Goal: Transaction & Acquisition: Obtain resource

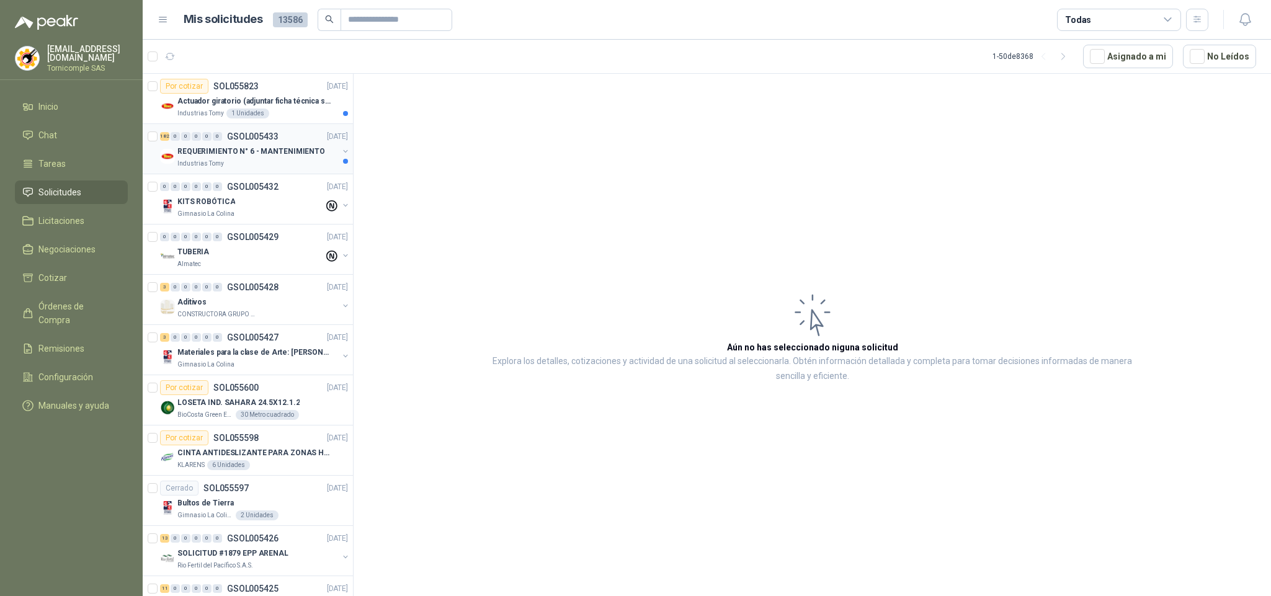
click at [233, 168] on div "Industrias Tomy" at bounding box center [257, 164] width 161 height 10
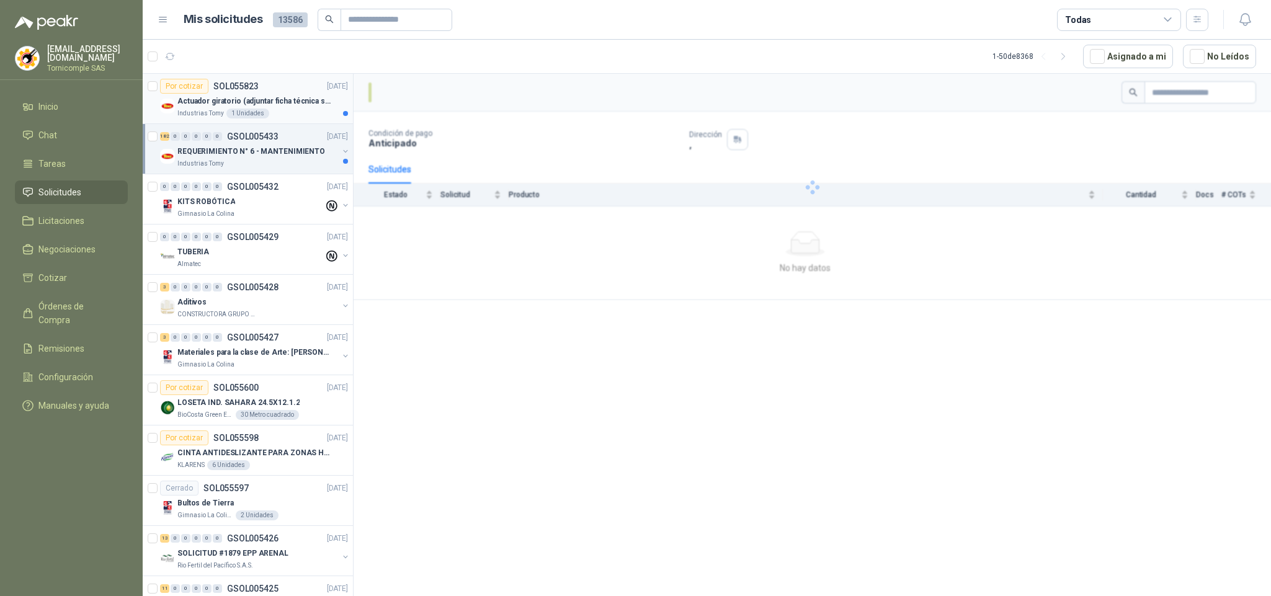
click at [247, 108] on div "Actuador giratorio (adjuntar ficha técnica si es diferente a festo)" at bounding box center [262, 101] width 171 height 15
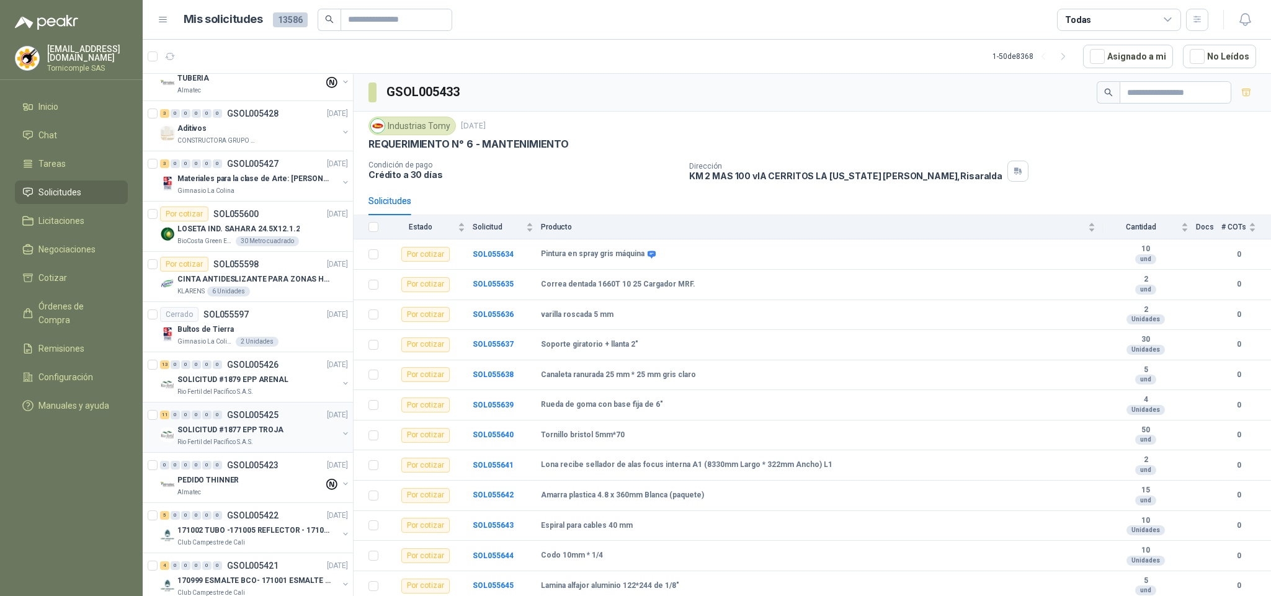
scroll to position [186, 0]
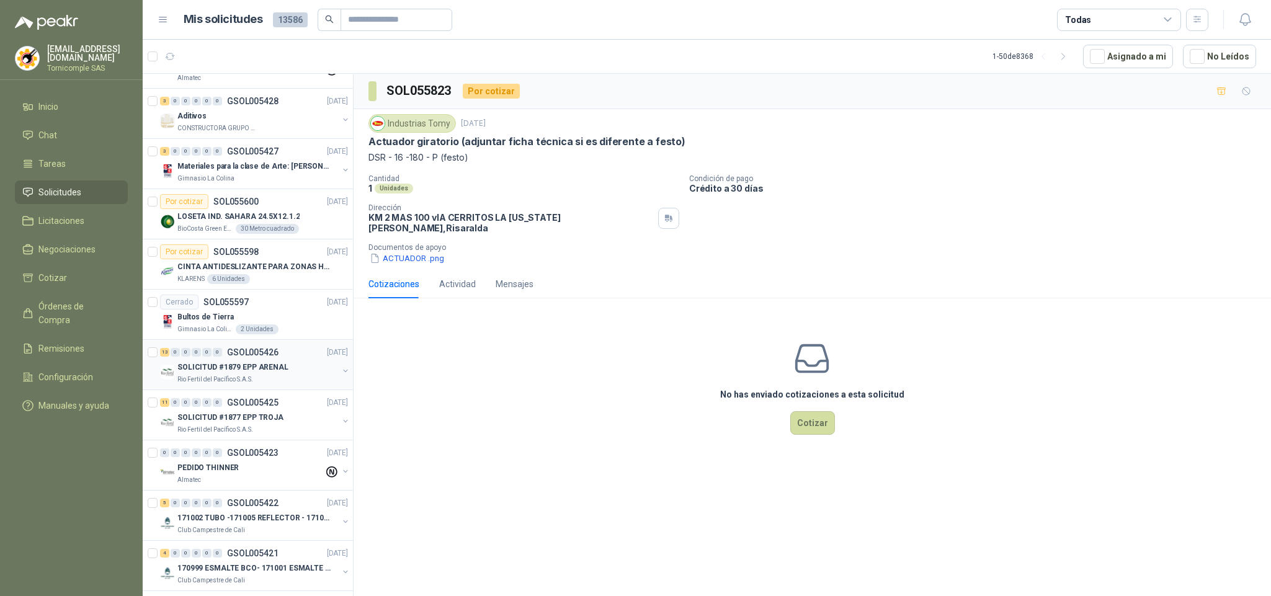
click at [253, 367] on p "SOLICITUD #1879 EPP ARENAL" at bounding box center [232, 368] width 111 height 12
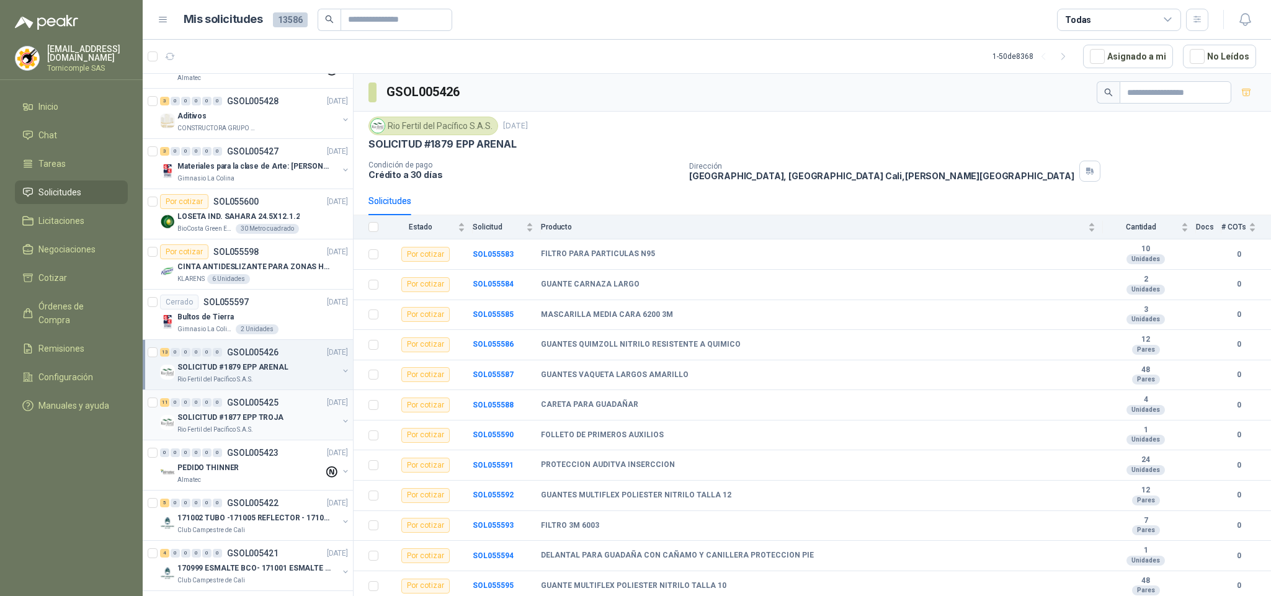
click at [254, 417] on p "SOLICITUD #1877 EPP TROJA" at bounding box center [230, 418] width 106 height 12
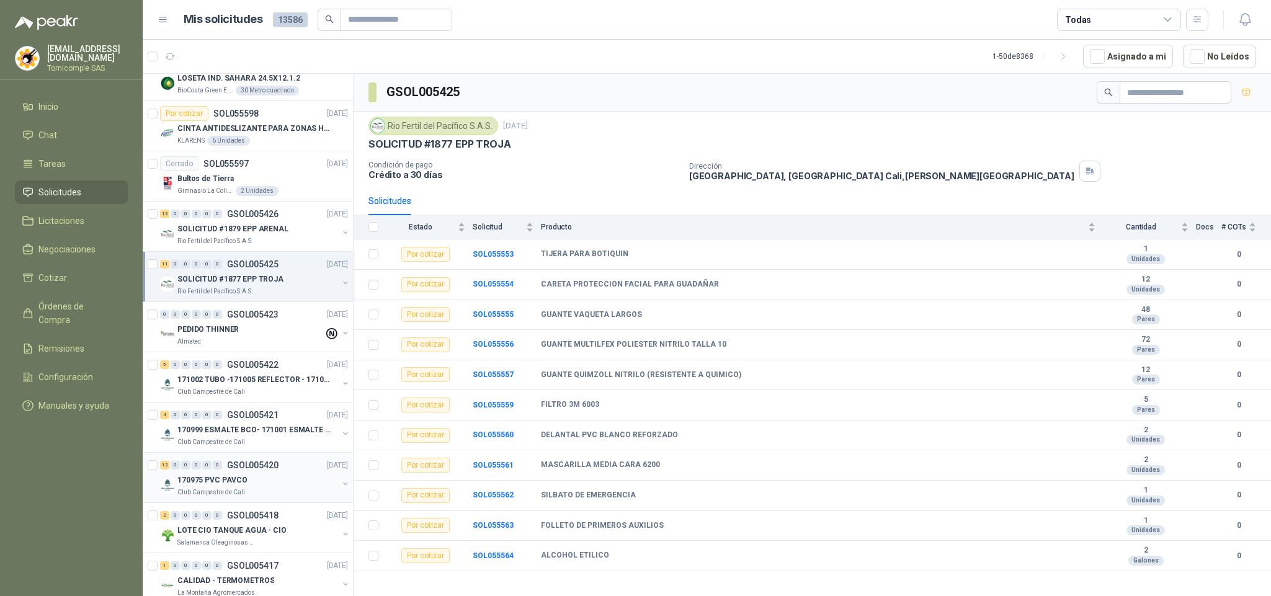
scroll to position [372, 0]
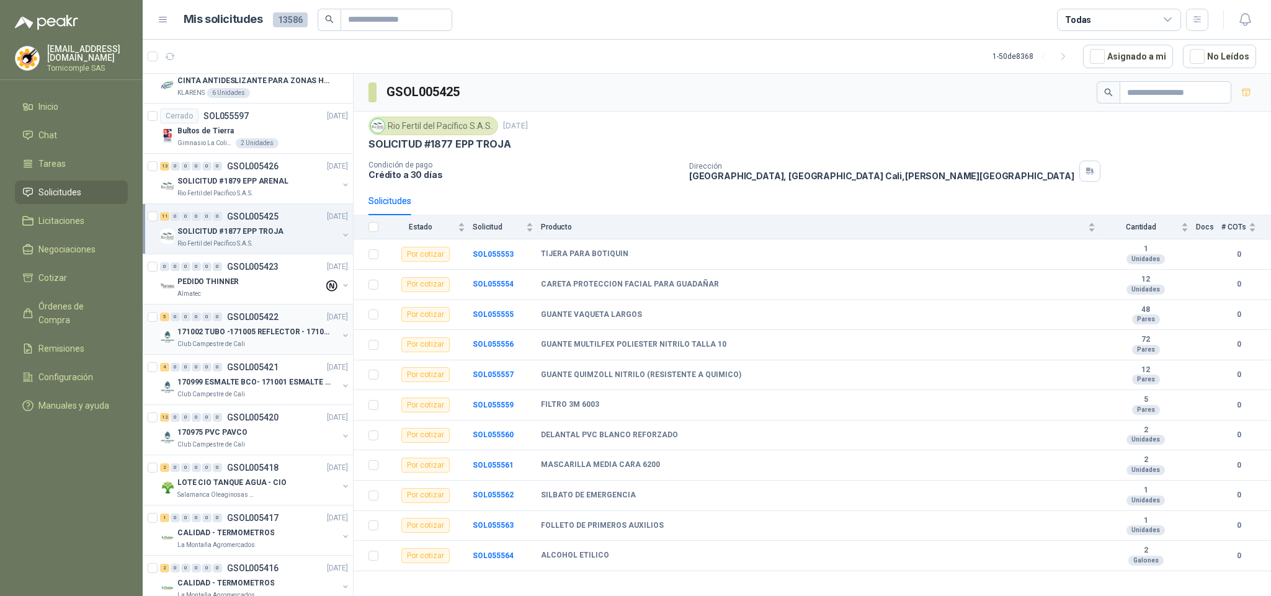
click at [230, 321] on p "GSOL005422" at bounding box center [252, 317] width 51 height 9
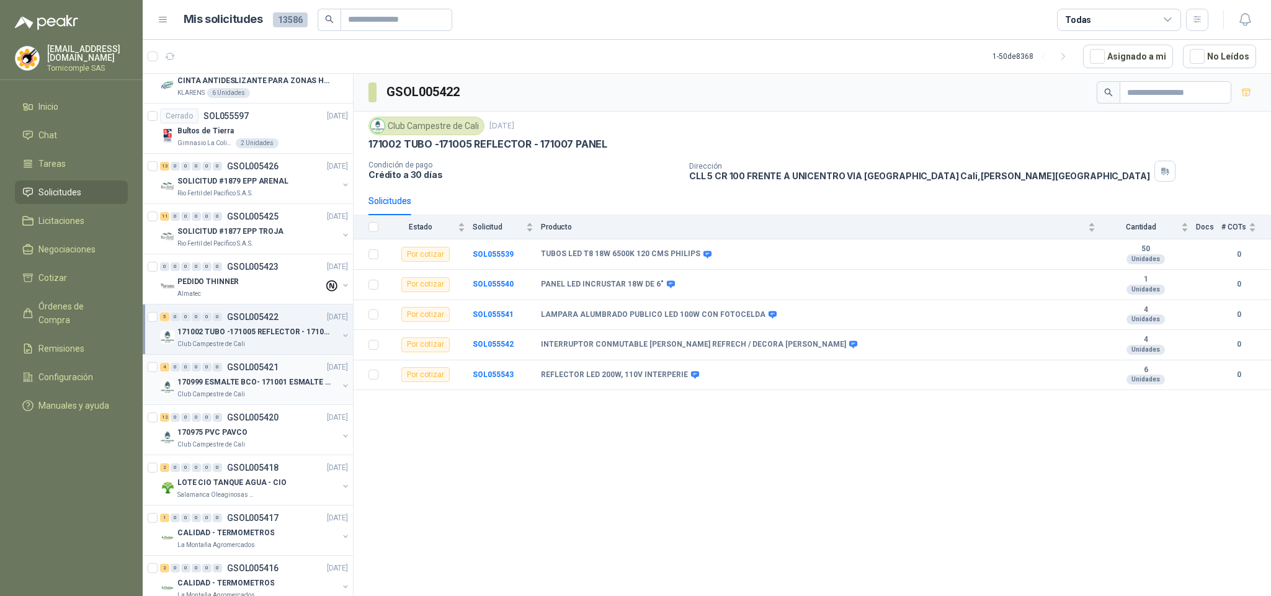
click at [212, 378] on div "170999 ESMALTE BCO- 171001 ESMALTE GRIS" at bounding box center [257, 382] width 161 height 15
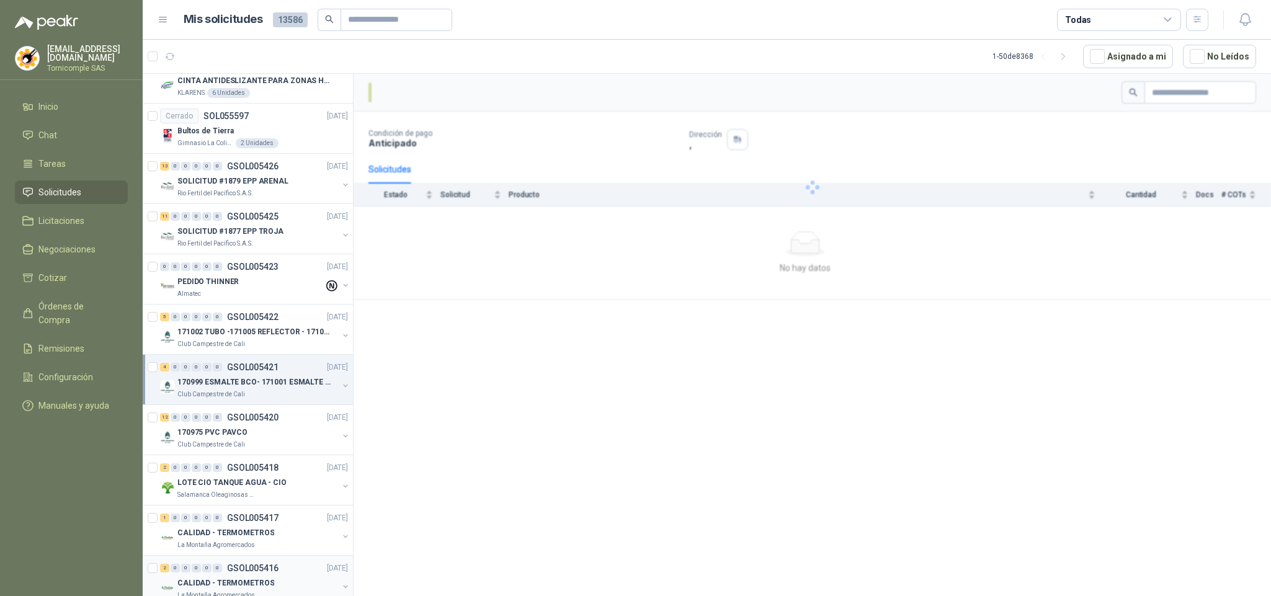
scroll to position [558, 0]
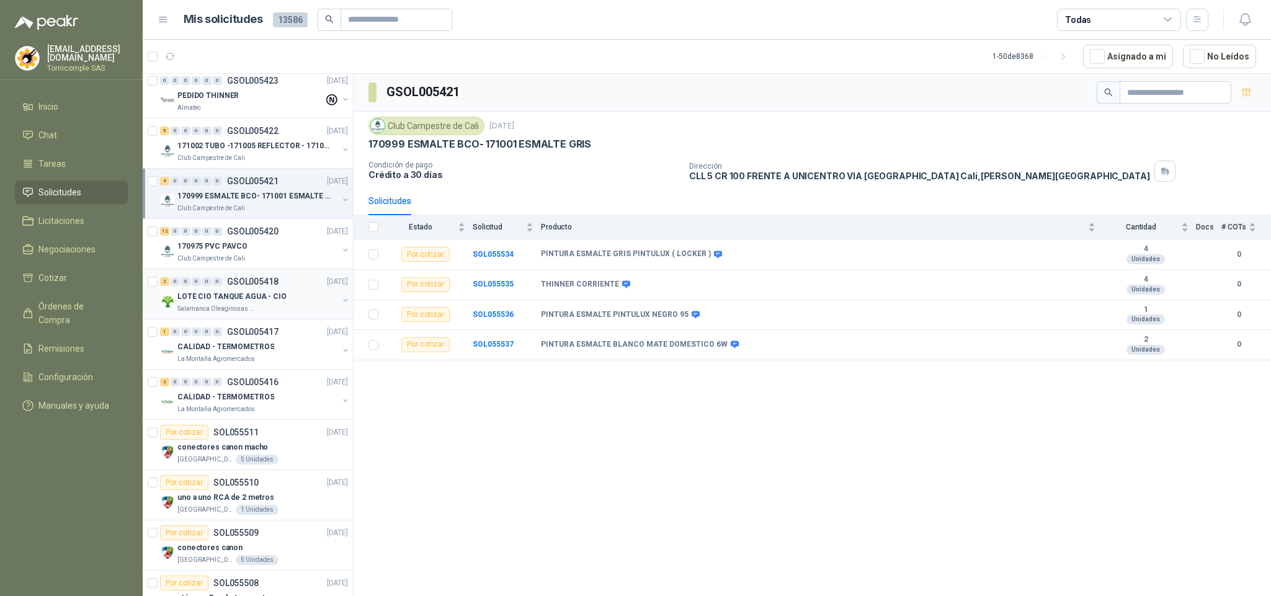
click at [233, 302] on p "LOTE CIO TANQUE AGUA - CIO" at bounding box center [231, 297] width 109 height 12
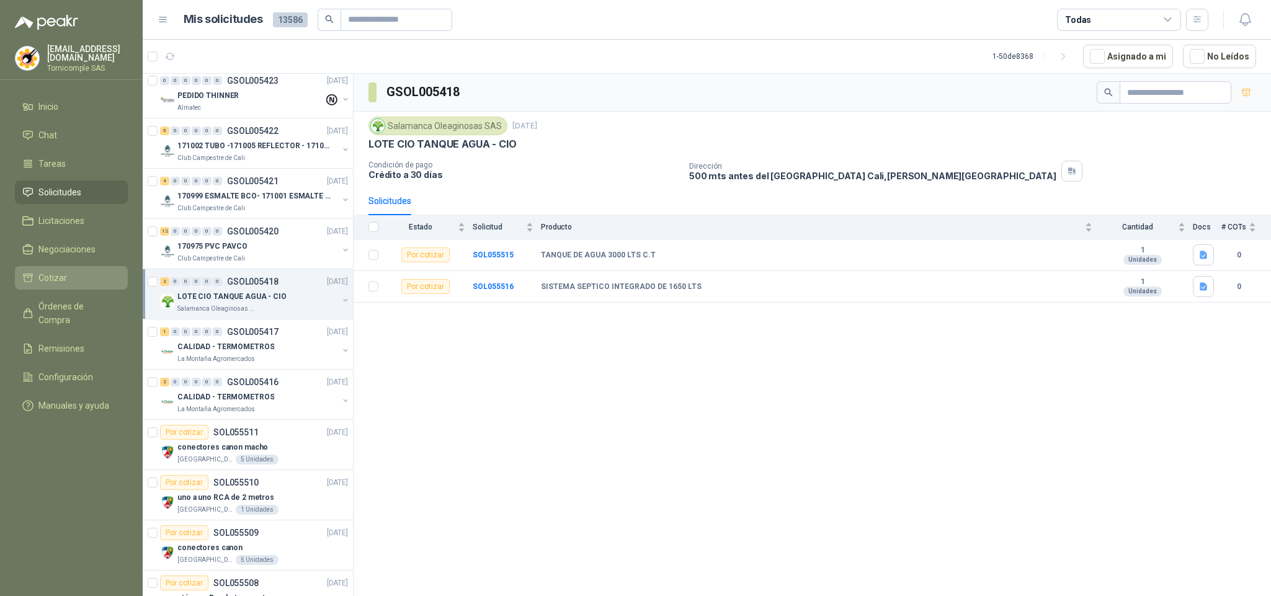
click at [47, 271] on span "Cotizar" at bounding box center [52, 278] width 29 height 14
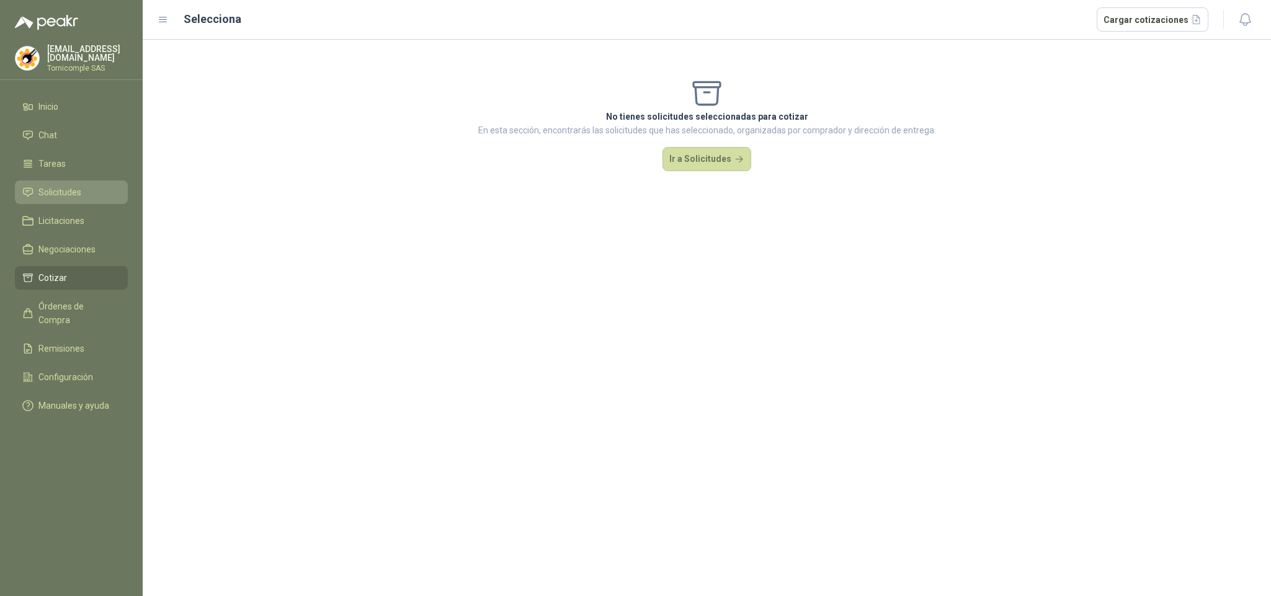
click at [60, 189] on span "Solicitudes" at bounding box center [59, 192] width 43 height 14
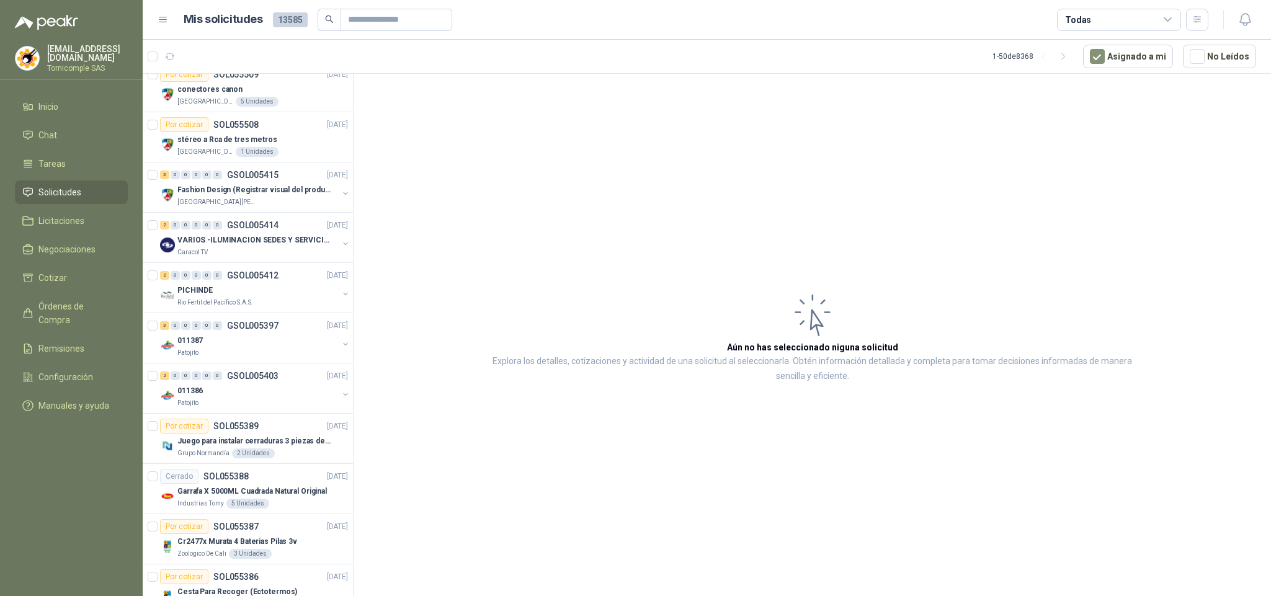
scroll to position [1023, 0]
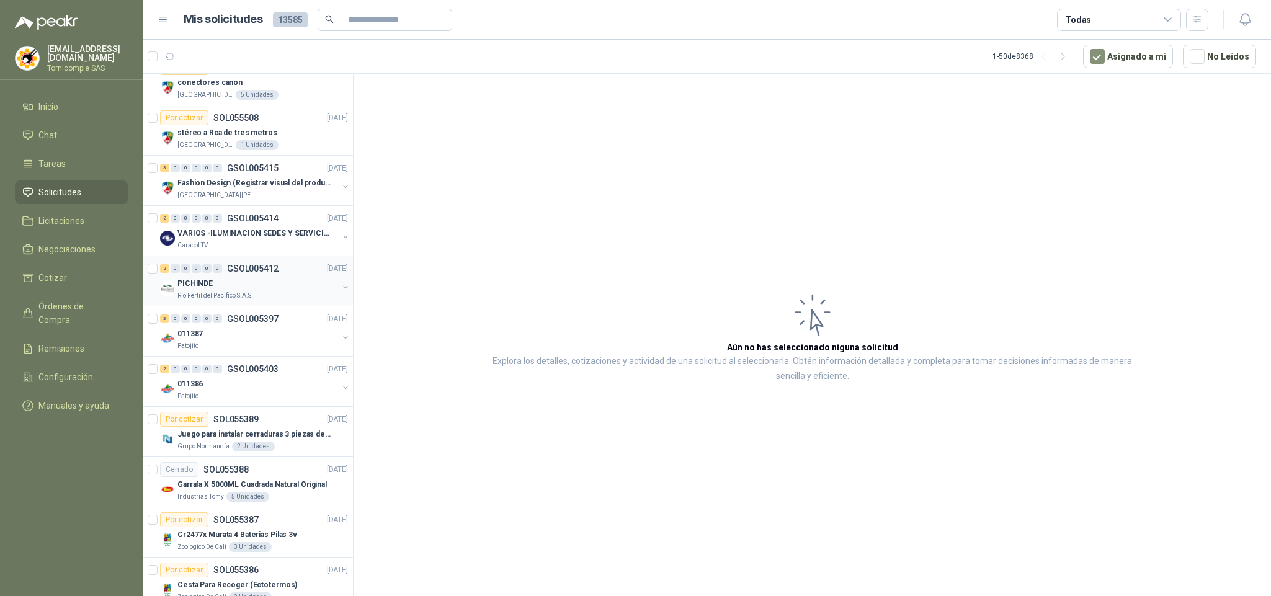
click at [270, 267] on div "2 0 0 0 0 0 GSOL005412 [DATE] PICHINDE Rio Fertil [PERSON_NAME] S.A.S." at bounding box center [248, 281] width 210 height 50
click at [1160, 26] on div "Todas" at bounding box center [1119, 20] width 124 height 22
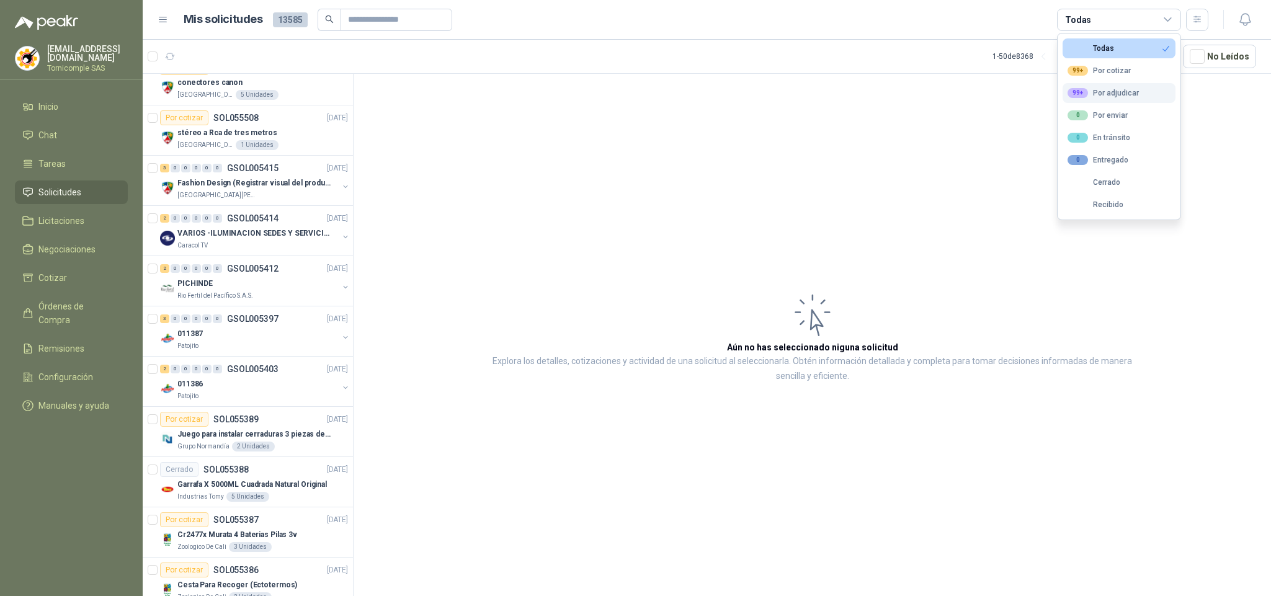
click at [1107, 95] on div "99+ Por adjudicar" at bounding box center [1103, 93] width 71 height 10
click at [1113, 97] on div "99+ Por adjudicar" at bounding box center [1103, 93] width 71 height 10
click at [1087, 89] on div "99+" at bounding box center [1078, 93] width 20 height 10
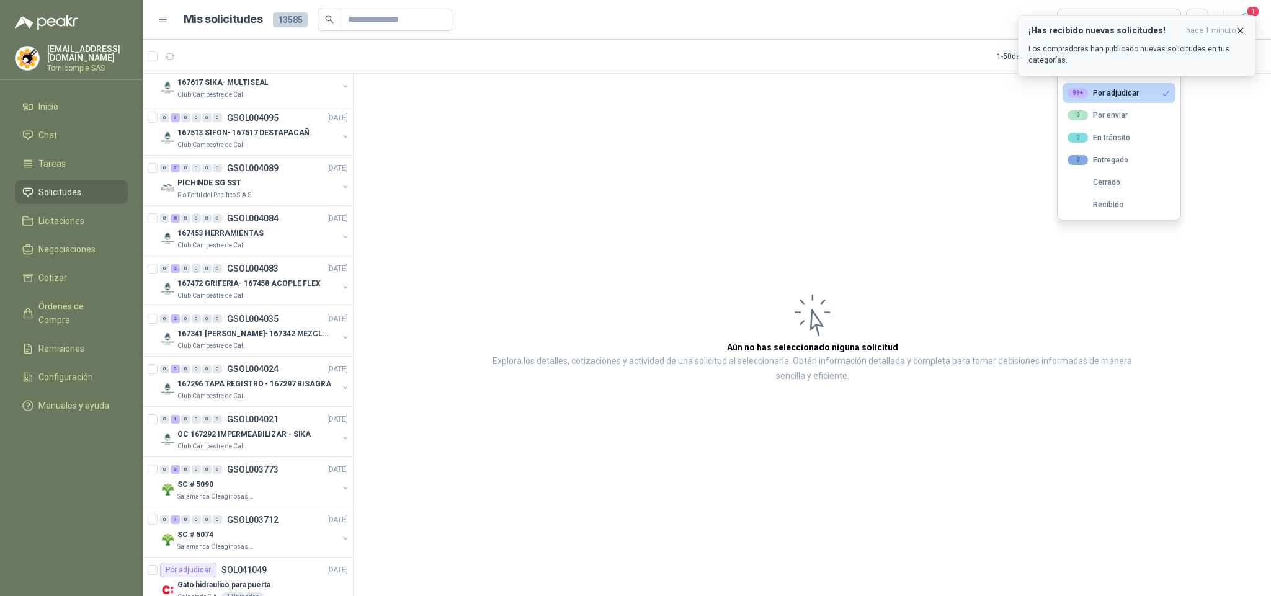
click at [1076, 64] on p "Los compradores han publicado nuevas solicitudes en tus categorías." at bounding box center [1136, 54] width 217 height 22
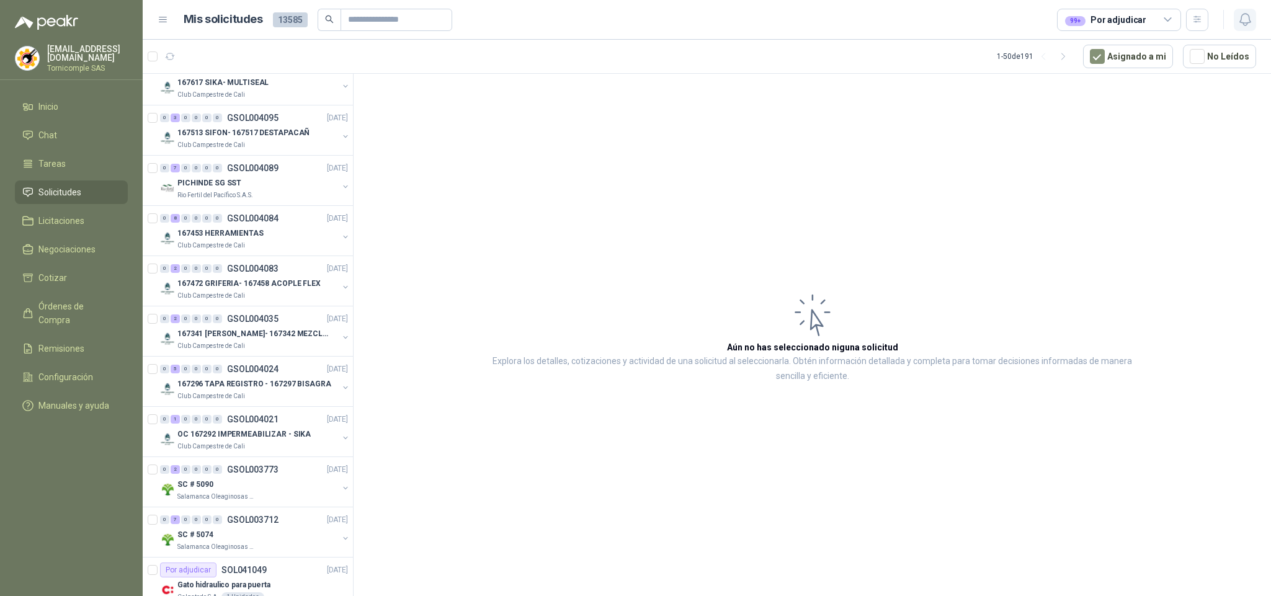
click at [1239, 29] on button "button" at bounding box center [1245, 20] width 22 height 22
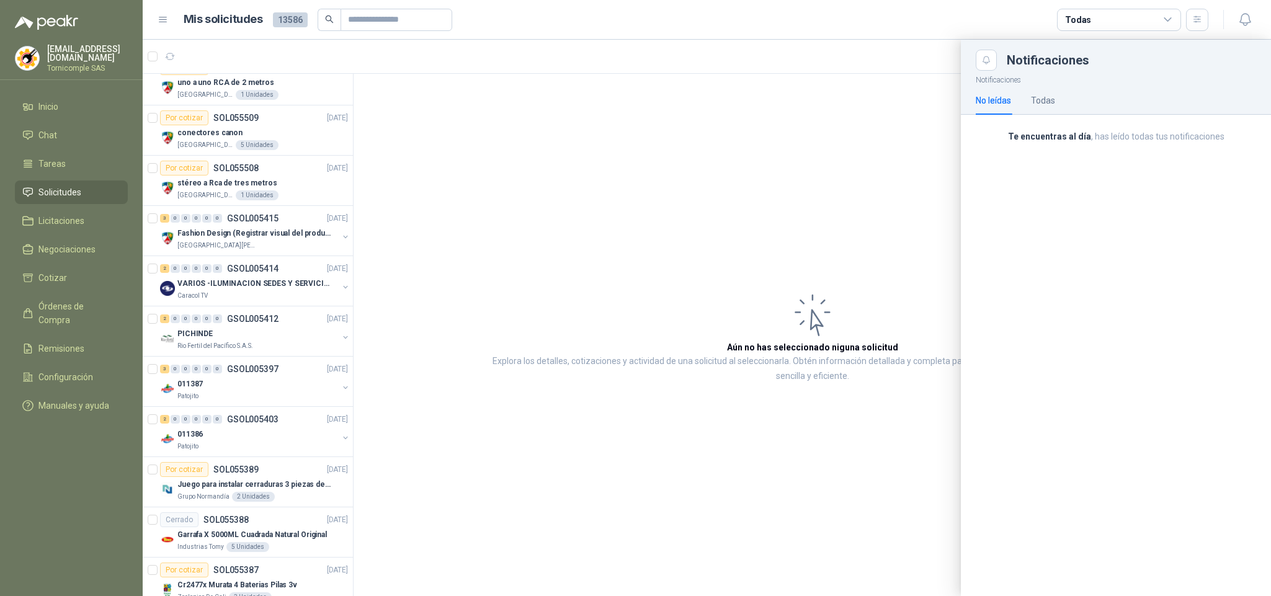
click at [349, 142] on div at bounding box center [707, 318] width 1128 height 556
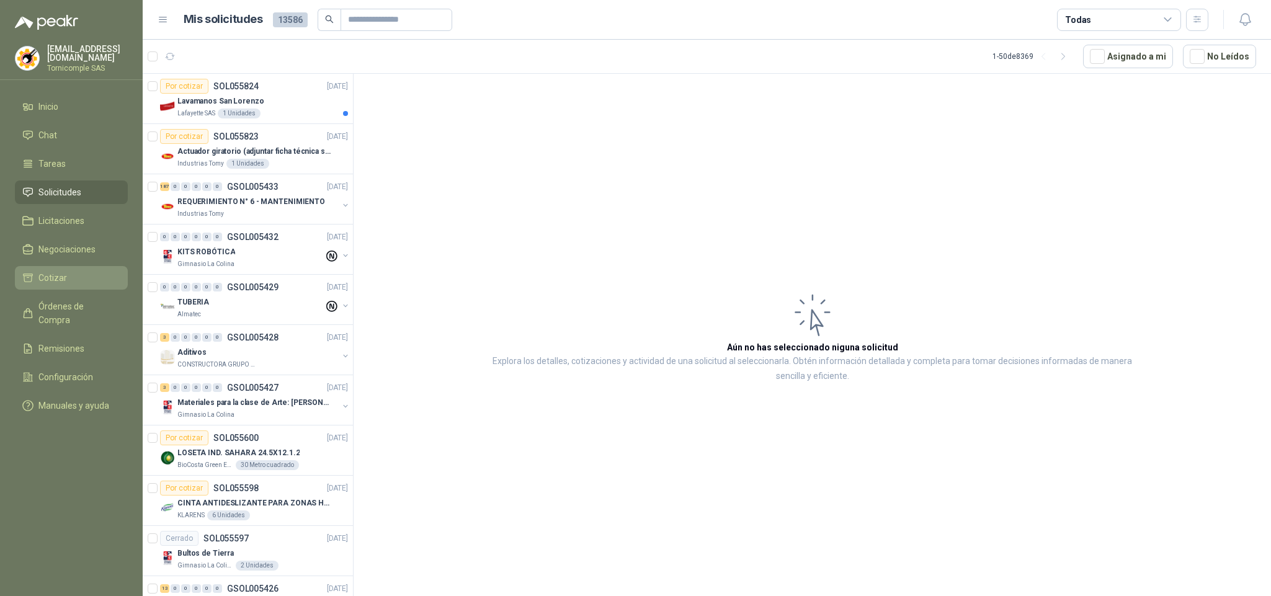
click at [74, 274] on li "Cotizar" at bounding box center [71, 278] width 98 height 14
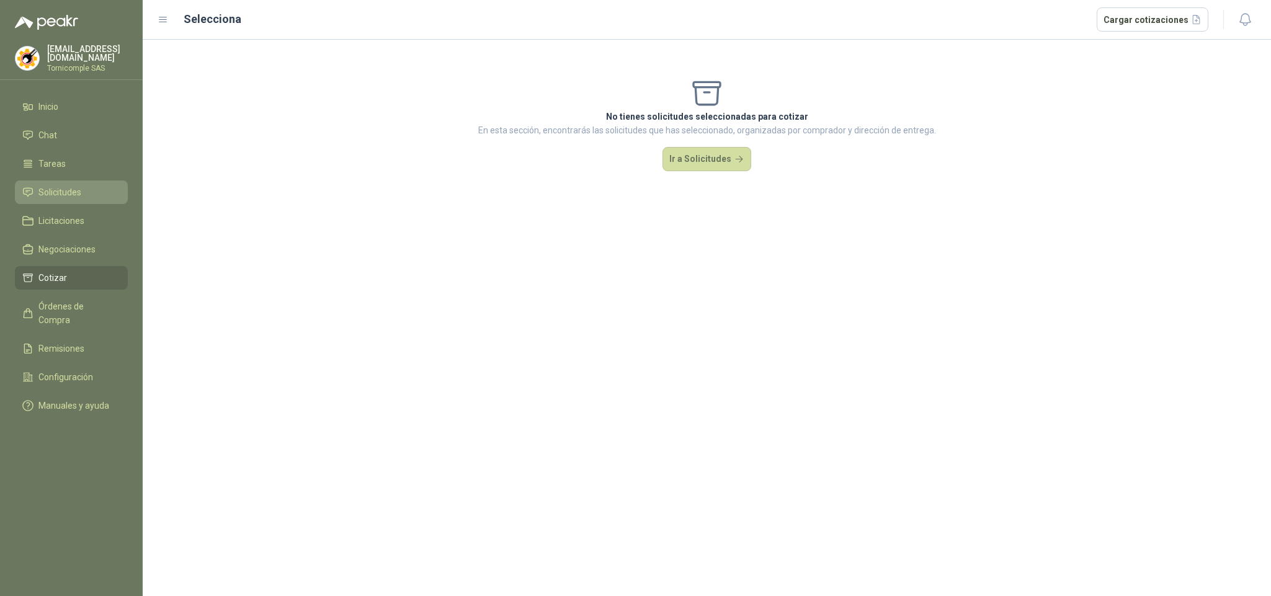
click at [79, 195] on span "Solicitudes" at bounding box center [59, 192] width 43 height 14
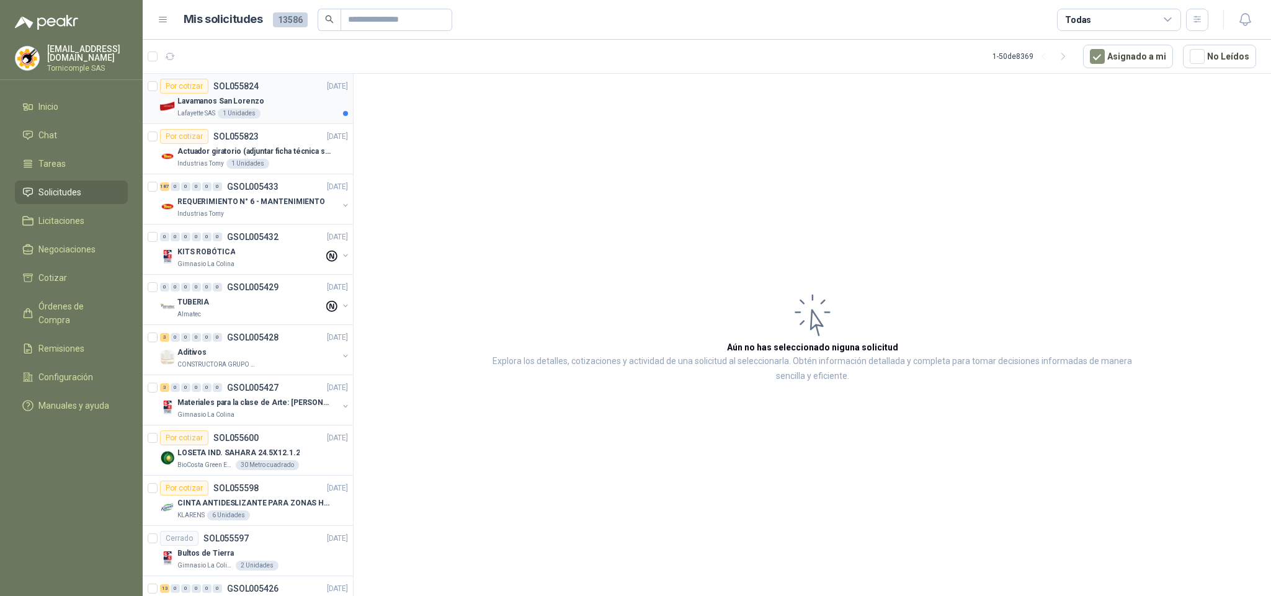
click at [251, 110] on div "1 Unidades" at bounding box center [239, 114] width 43 height 10
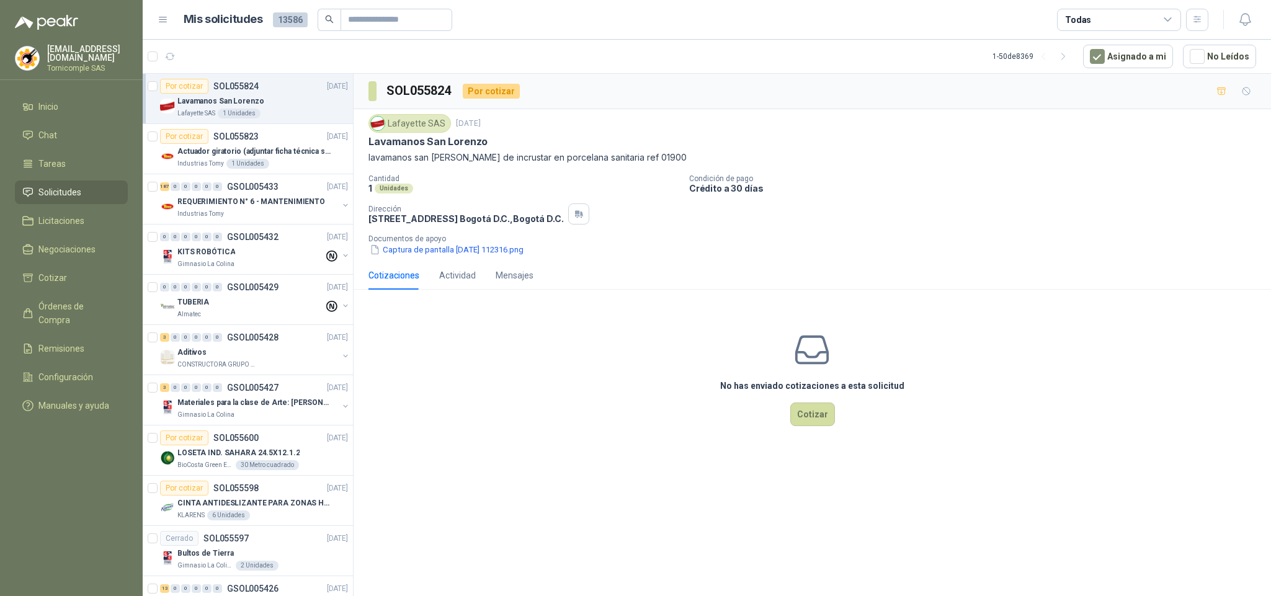
click at [71, 185] on span "Solicitudes" at bounding box center [59, 192] width 43 height 14
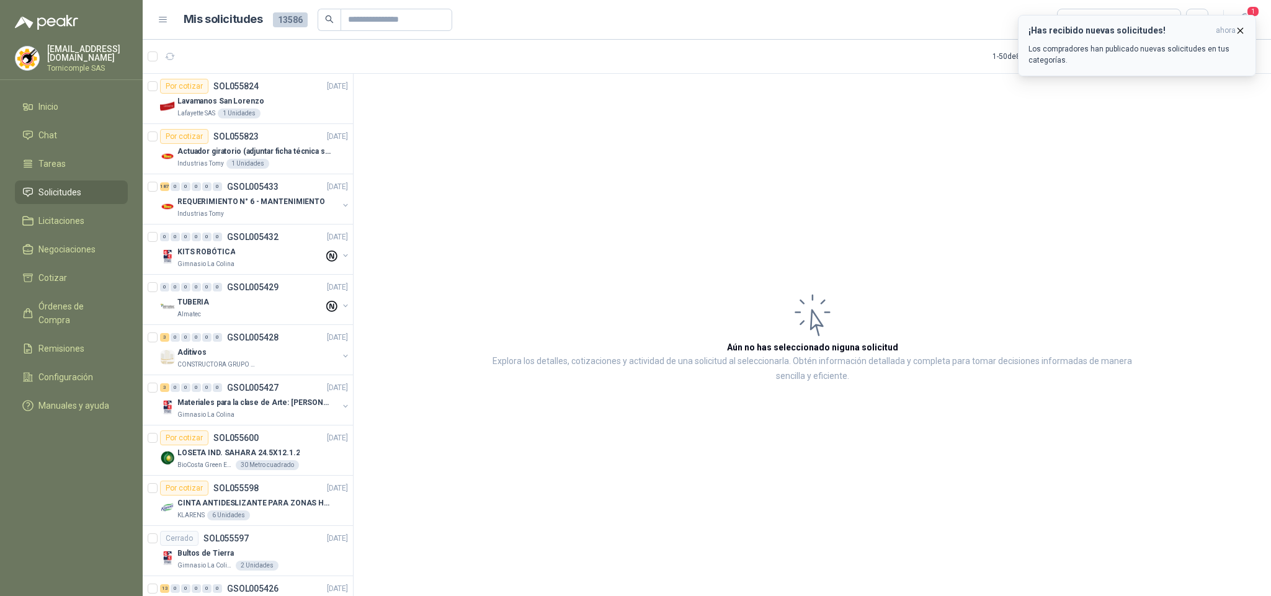
click at [1163, 30] on h3 "¡Has recibido nuevas solicitudes!" at bounding box center [1119, 30] width 182 height 11
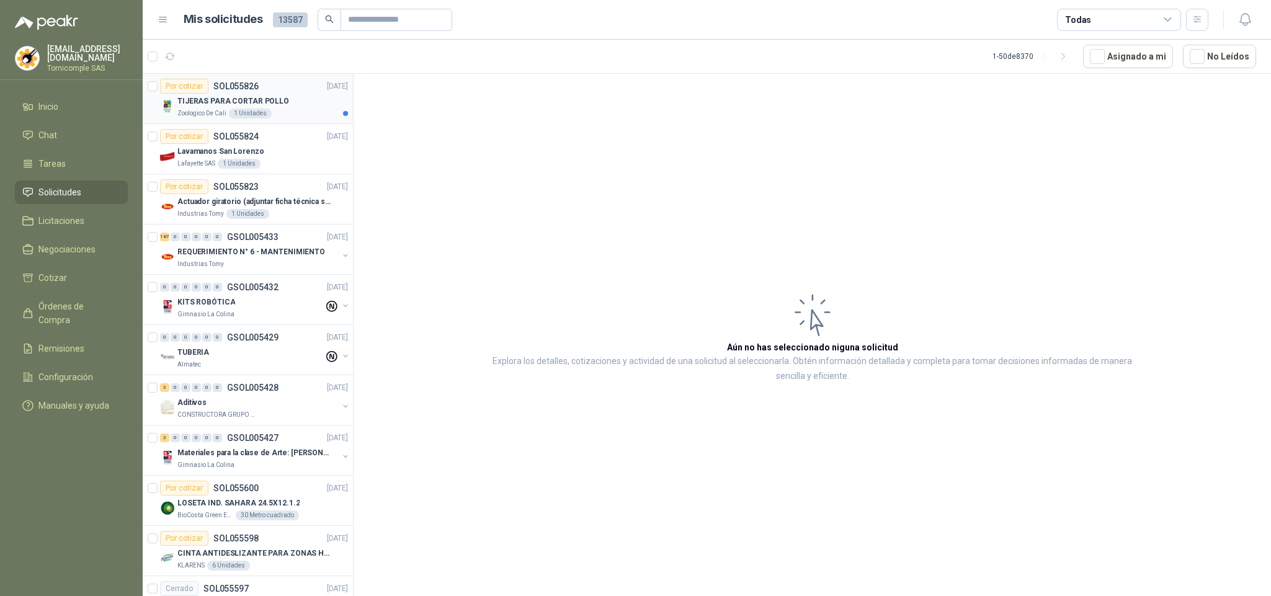
click at [308, 117] on div "Zoologico De Cali 1 Unidades" at bounding box center [262, 114] width 171 height 10
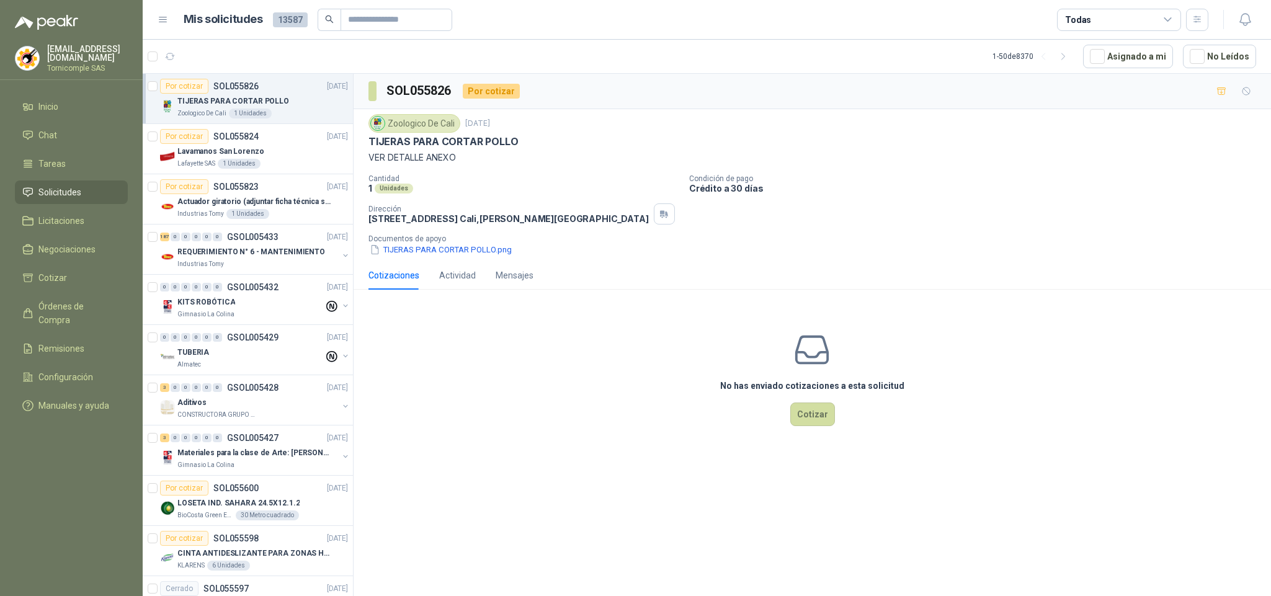
click at [427, 243] on p "Documentos de apoyo" at bounding box center [817, 238] width 898 height 9
click at [432, 249] on button "TIJERAS PARA CORTAR POLLO.png" at bounding box center [440, 249] width 145 height 13
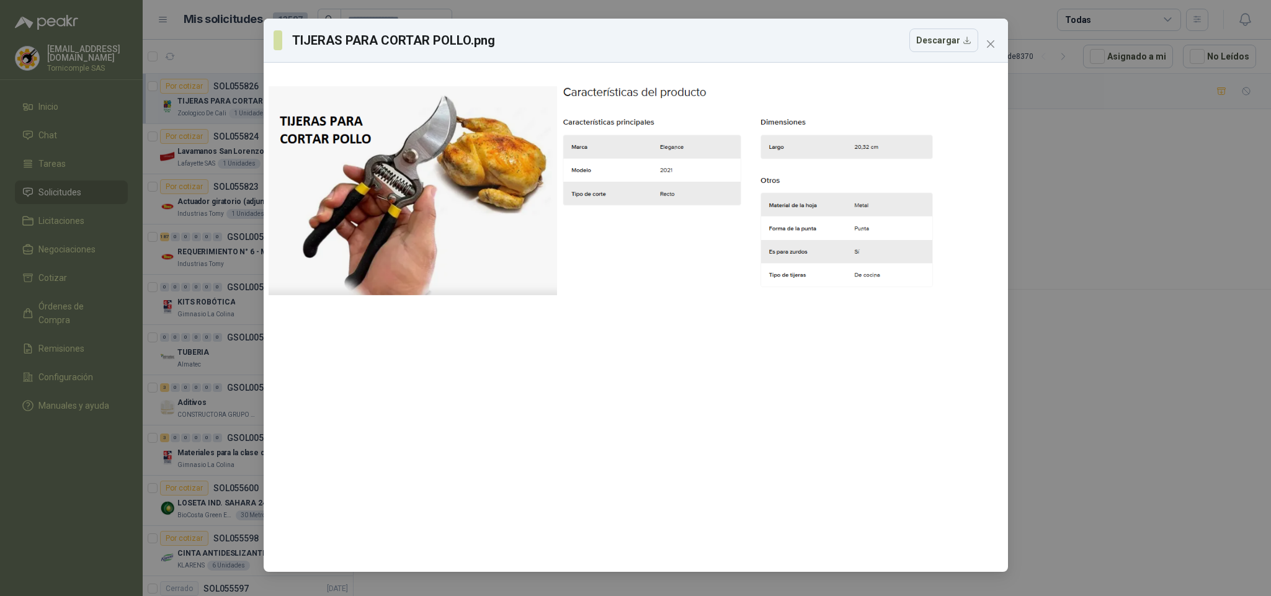
click at [174, 45] on div "TIJERAS PARA CORTAR POLLO.png Descargar" at bounding box center [635, 298] width 1271 height 596
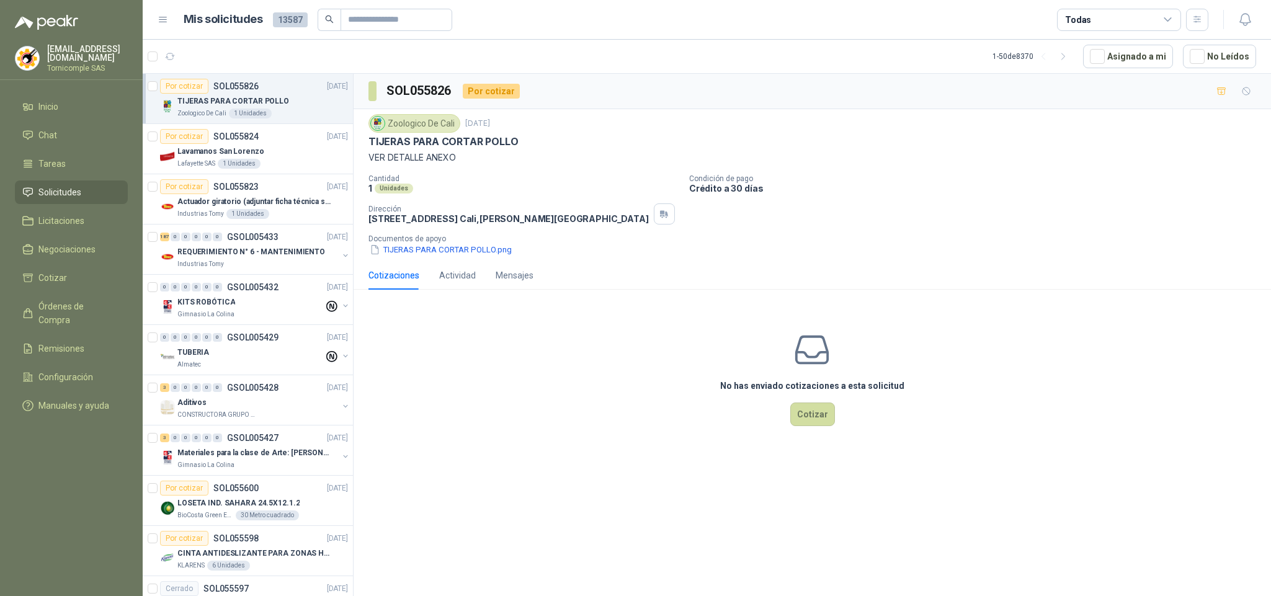
click at [47, 181] on link "Solicitudes" at bounding box center [71, 193] width 113 height 24
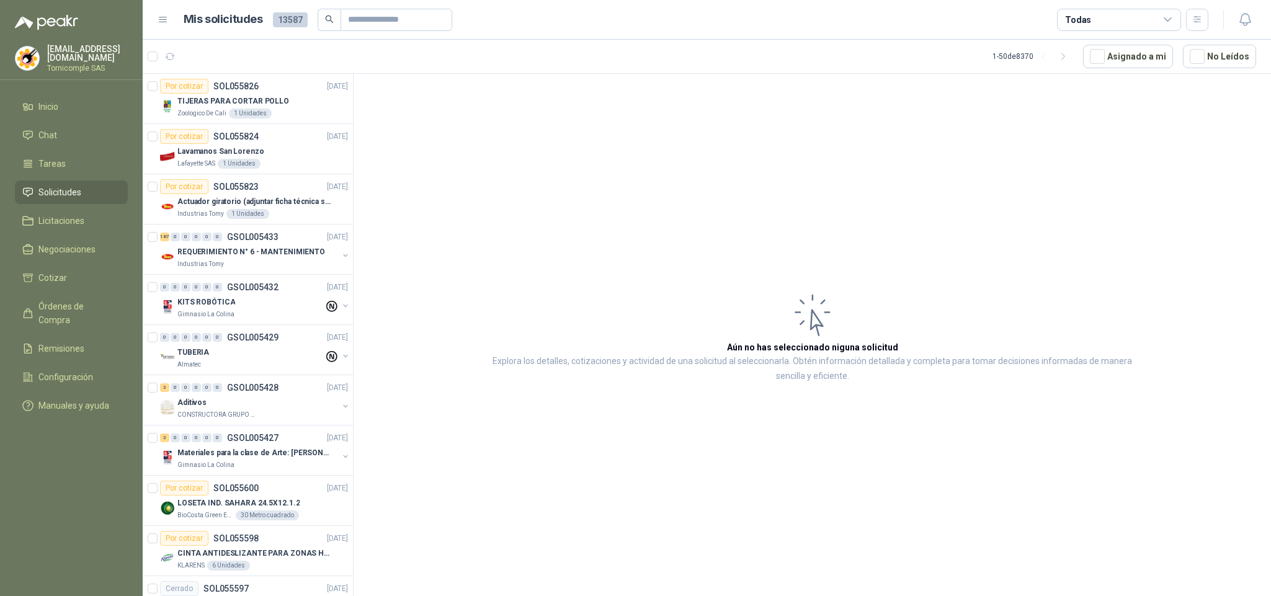
click at [47, 181] on link "Solicitudes" at bounding box center [71, 193] width 113 height 24
click at [52, 110] on span "Inicio" at bounding box center [48, 107] width 20 height 14
